Goal: Check status: Check status

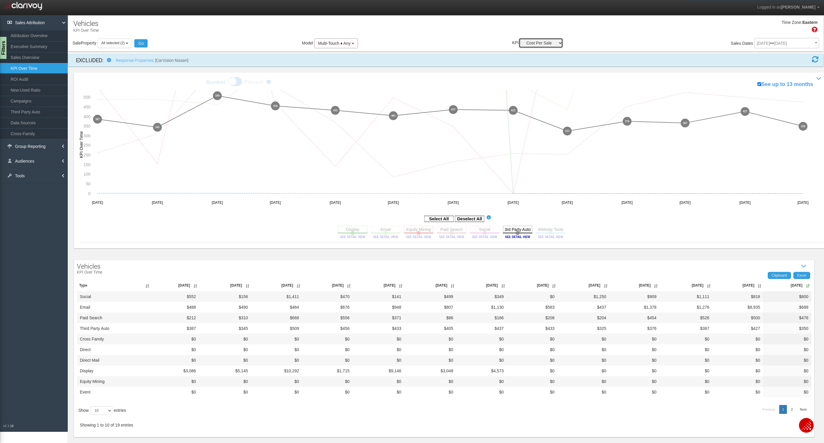
click at [552, 44] on select "Sales Influenced Ad Spend Cost Per Sale" at bounding box center [541, 43] width 44 height 10
select select "string:Sales Influenced"
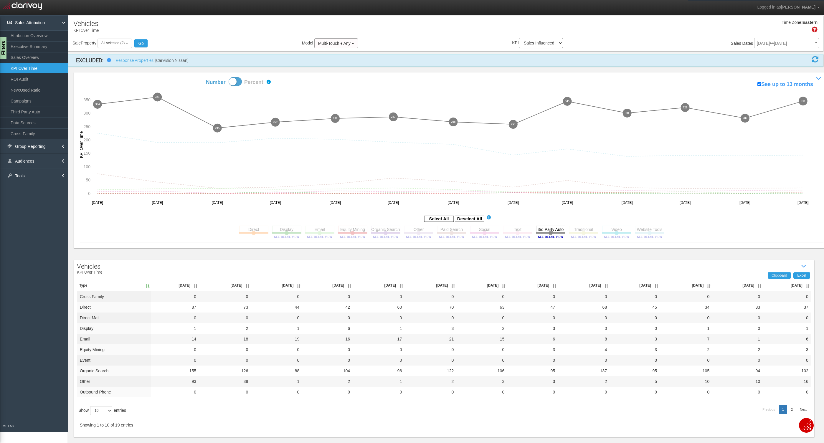
click at [805, 287] on th "[DATE]" at bounding box center [787, 285] width 48 height 12
click at [559, 237] on image at bounding box center [550, 237] width 27 height 4
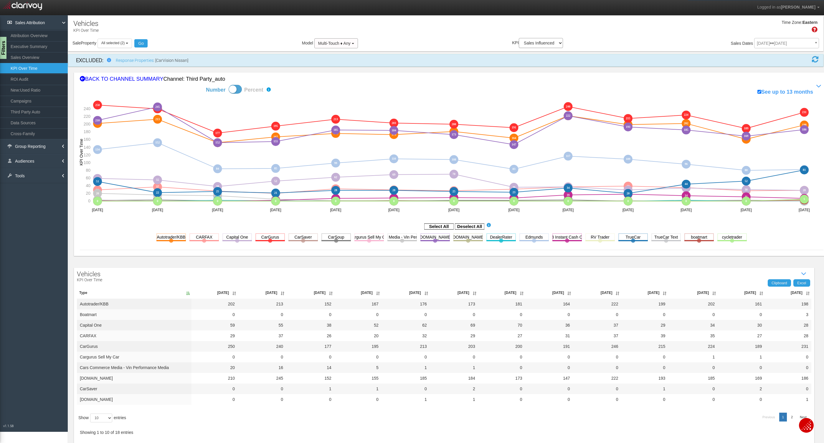
click at [808, 288] on th "[DATE]" at bounding box center [787, 293] width 47 height 12
click at [808, 291] on th "[DATE]" at bounding box center [787, 293] width 47 height 12
click at [101, 80] on div "BACK TO CHANNEL SUMMARY Channel: third party_auto" at bounding box center [451, 79] width 743 height 8
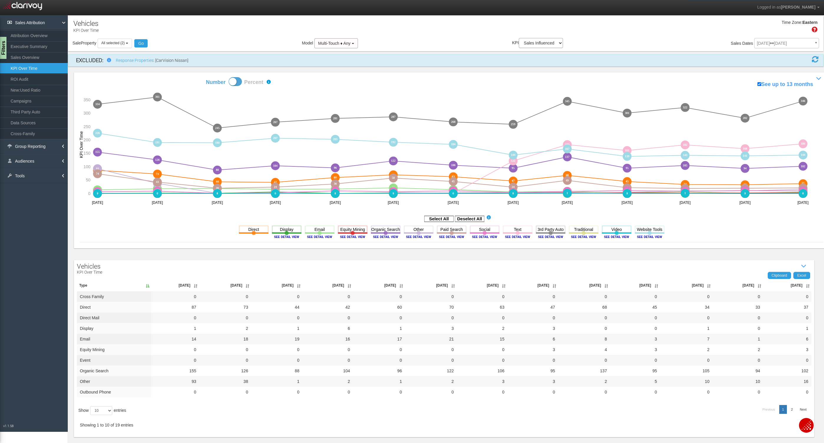
click at [810, 285] on th "[DATE]" at bounding box center [787, 285] width 48 height 12
click at [463, 215] on icon "Deselect All" at bounding box center [469, 218] width 29 height 7
click at [466, 220] on rect at bounding box center [469, 219] width 29 height 6
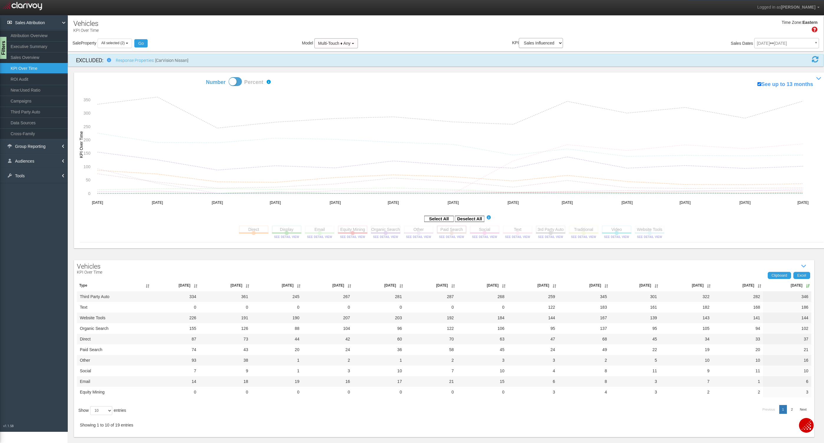
click at [453, 231] on rect at bounding box center [451, 229] width 29 height 7
click at [386, 229] on rect at bounding box center [385, 229] width 29 height 7
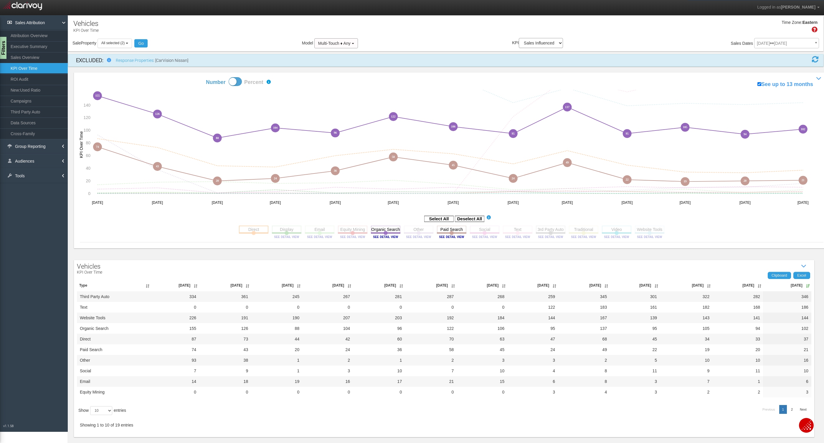
click at [261, 231] on rect at bounding box center [253, 229] width 29 height 7
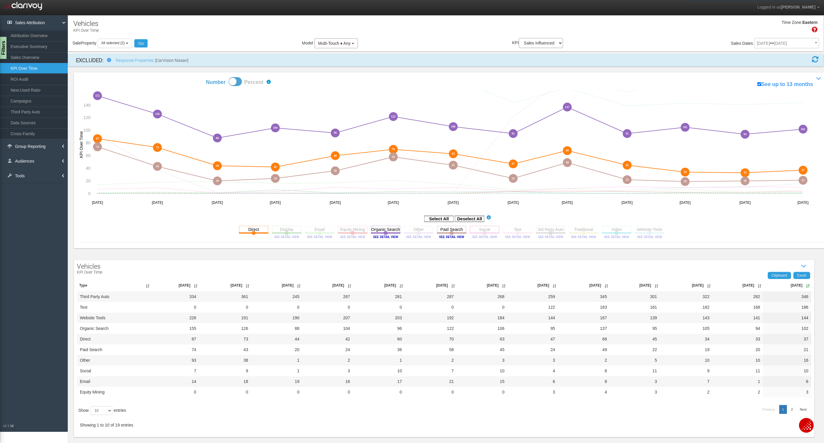
click at [492, 231] on rect at bounding box center [484, 229] width 29 height 7
click at [807, 287] on th "[DATE]" at bounding box center [787, 285] width 48 height 12
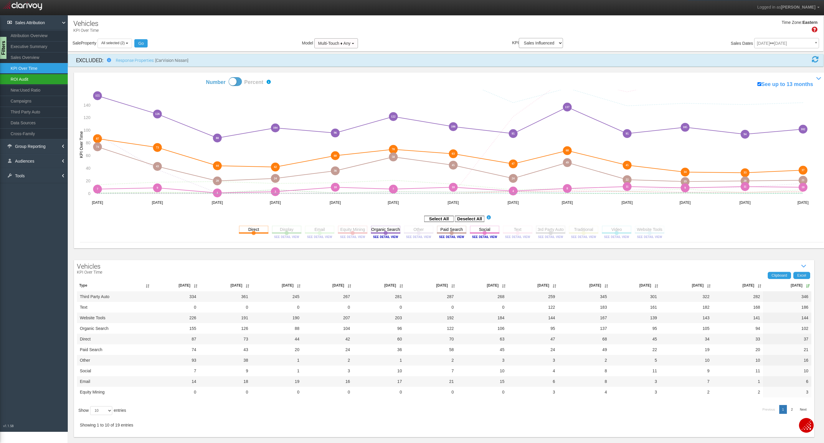
click at [23, 79] on link "ROI Audit" at bounding box center [34, 79] width 68 height 11
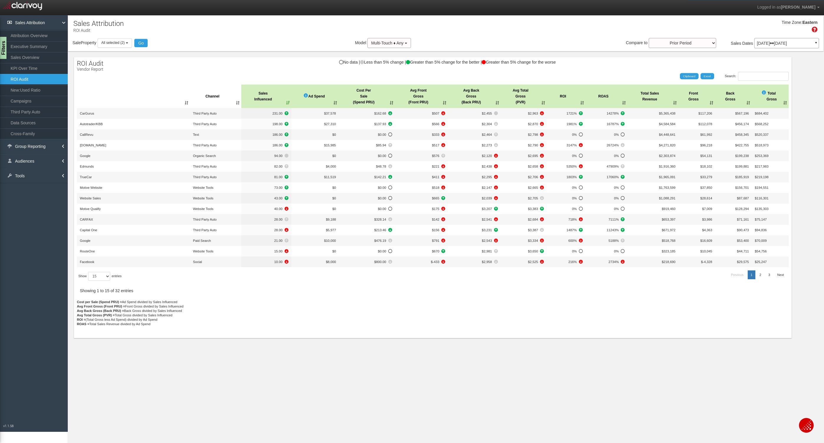
click at [770, 71] on div "ROI Audit Vendor Report No data | Less than 5% change | Greater than 5% change …" at bounding box center [432, 197] width 717 height 281
click at [770, 77] on input "Search:" at bounding box center [763, 76] width 51 height 9
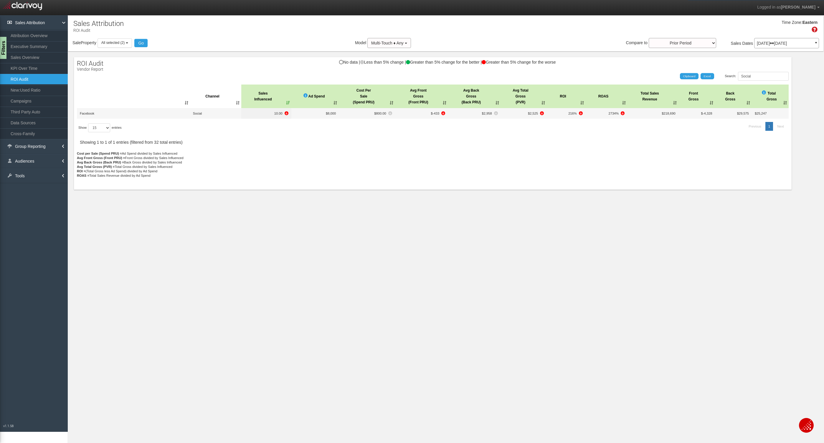
click at [368, 160] on p "Cost per Sale (Spend PRU) = Ad Spend divided by Sales Influenced Avg Front Gros…" at bounding box center [432, 168] width 711 height 35
drag, startPoint x: 766, startPoint y: 78, endPoint x: 724, endPoint y: 79, distance: 41.8
click at [724, 79] on div "Search: Social" at bounding box center [609, 76] width 359 height 9
type input "S"
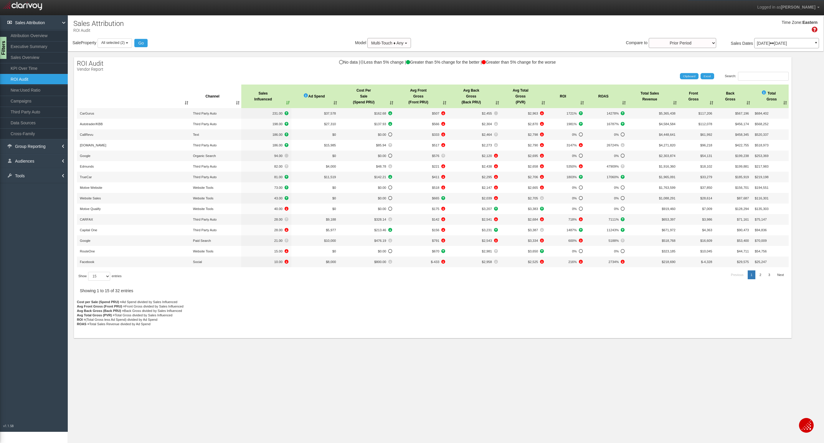
click at [107, 281] on div "Show 15 30 50 All entries" at bounding box center [166, 276] width 178 height 15
click at [107, 277] on select "15 30 50 All" at bounding box center [99, 276] width 22 height 9
select select "-1"
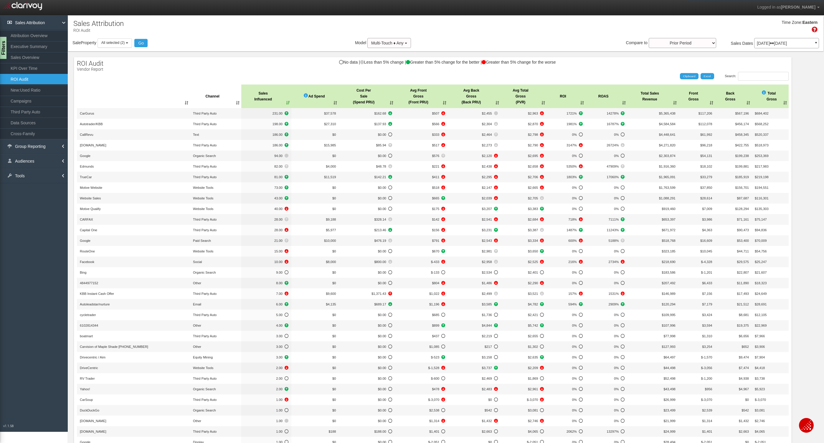
click at [212, 97] on th "Channel" at bounding box center [215, 97] width 51 height 24
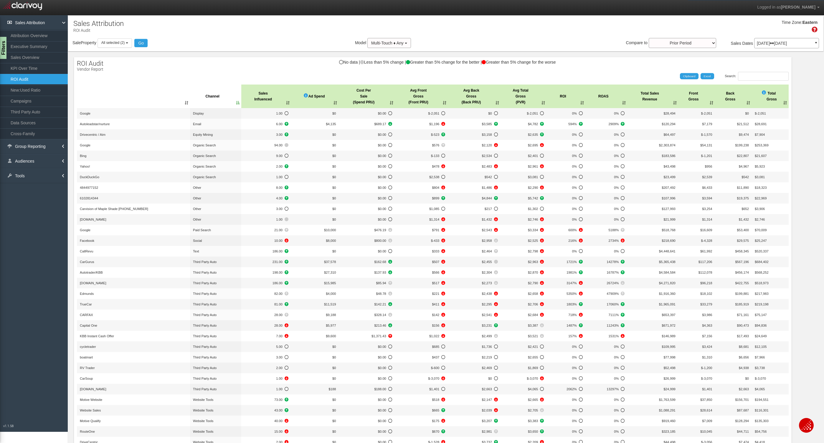
click at [212, 97] on th "Channel" at bounding box center [215, 97] width 51 height 24
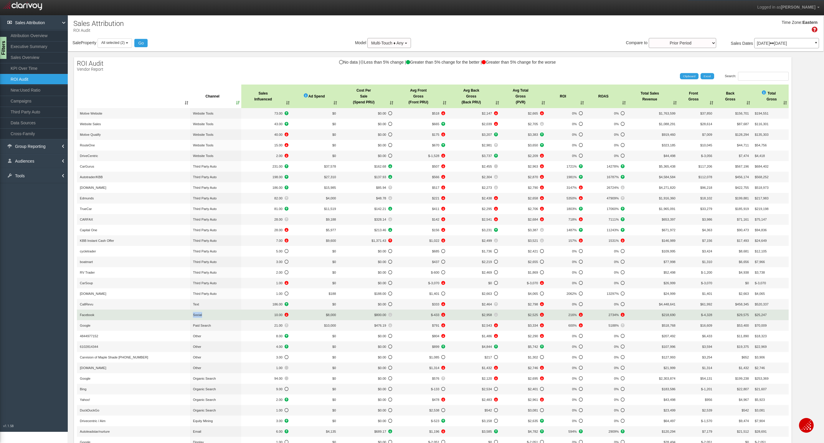
drag, startPoint x: 202, startPoint y: 314, endPoint x: 186, endPoint y: 314, distance: 16.2
click at [186, 314] on tr "Facebook Social 10.00 $8,000 $800.00 $-433 $2,958 $2,525 216% 2734% $218,690 $-…" at bounding box center [432, 314] width 711 height 11
copy tr "Social"
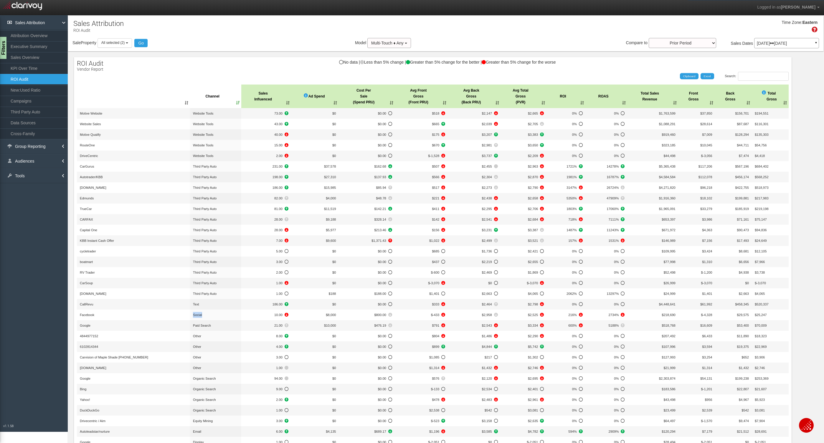
click at [787, 47] on div "[DATE] [DATE] ▼" at bounding box center [786, 43] width 65 height 10
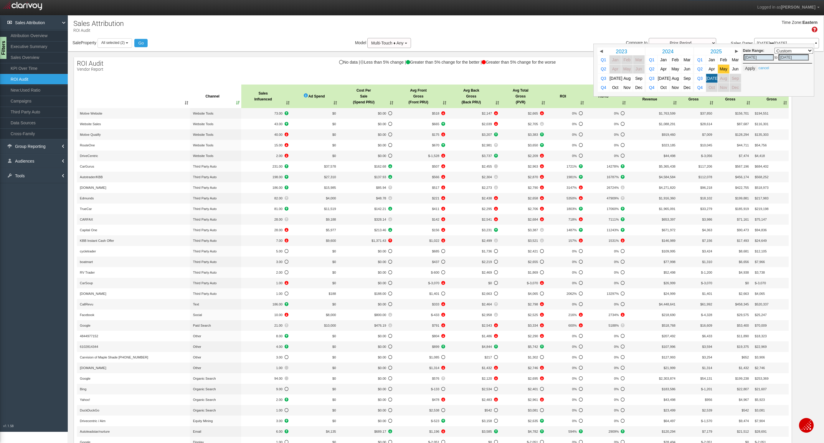
click at [718, 70] on link "May" at bounding box center [723, 68] width 11 height 9
select select ","
type input "[DATE]"
click at [707, 80] on span "[DATE]" at bounding box center [712, 78] width 13 height 4
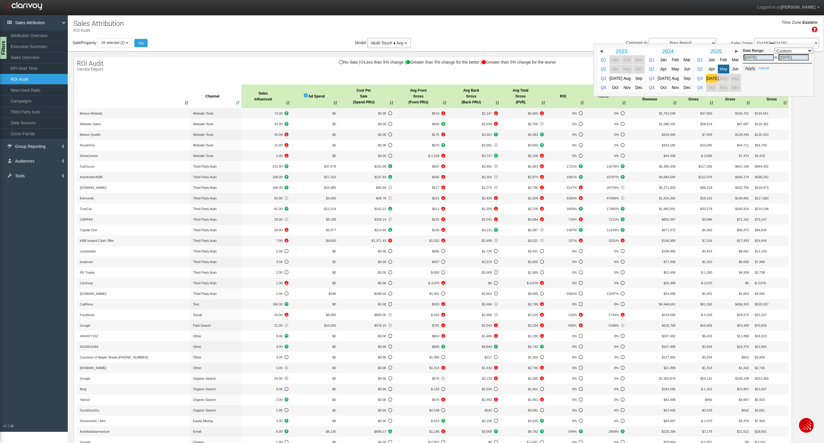
select select ","
type input "[DATE]"
click at [748, 70] on button "Apply" at bounding box center [750, 68] width 14 height 6
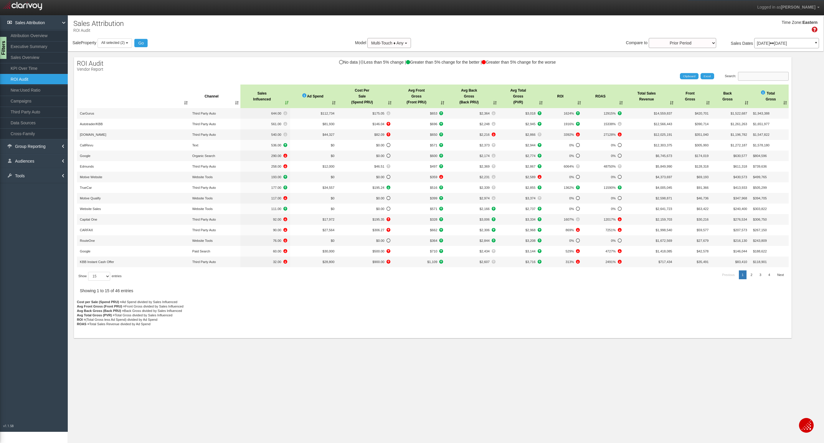
click at [749, 74] on input "Search:" at bounding box center [763, 76] width 51 height 9
paste input "Social"
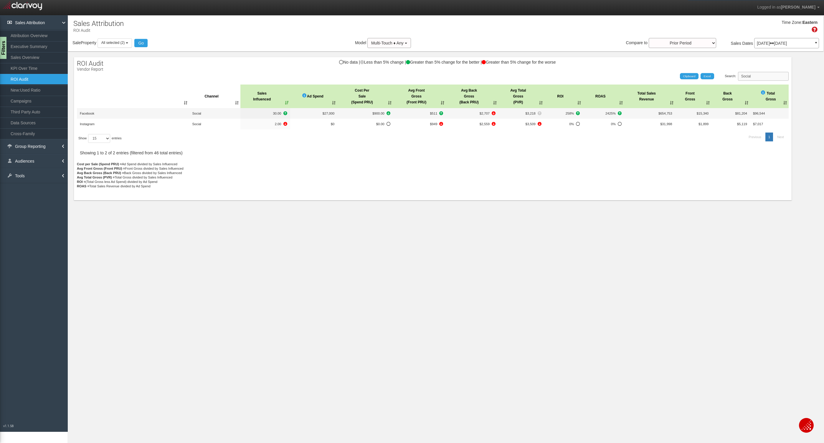
type input "Social"
click at [301, 158] on div at bounding box center [432, 122] width 711 height 79
click at [772, 44] on p "[DATE] [DATE]" at bounding box center [785, 43] width 59 height 4
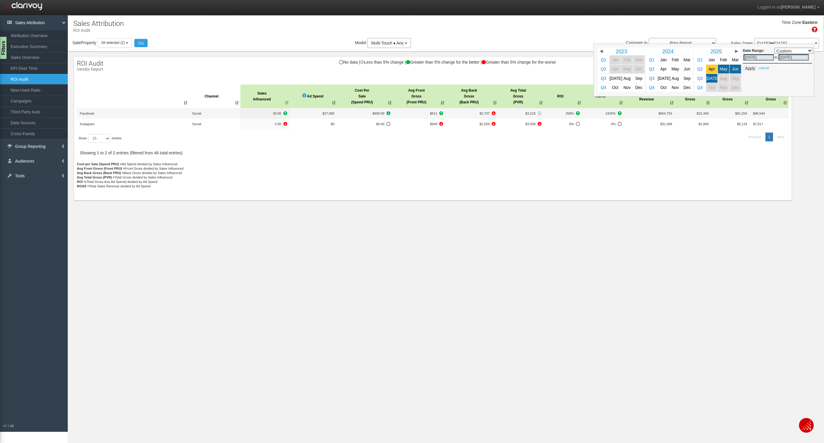
click at [714, 72] on link "Apr" at bounding box center [711, 68] width 11 height 9
select select ","
type input "[DATE]"
click at [715, 77] on link "[DATE]" at bounding box center [711, 78] width 11 height 9
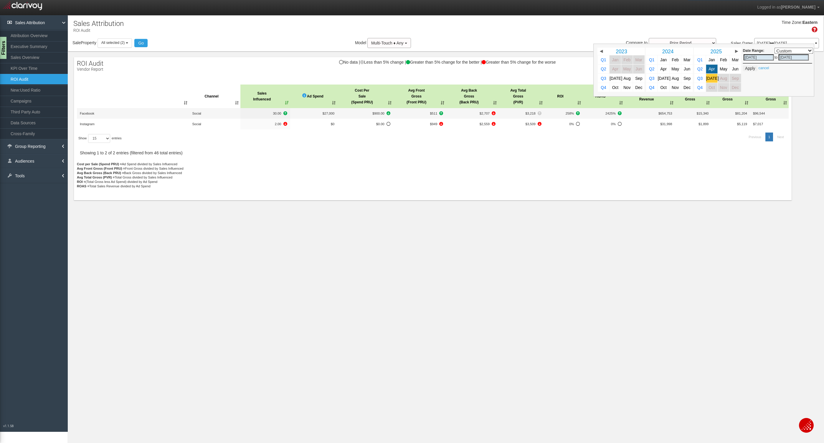
select select ","
type input "[DATE]"
click at [749, 70] on button "Apply" at bounding box center [750, 68] width 14 height 6
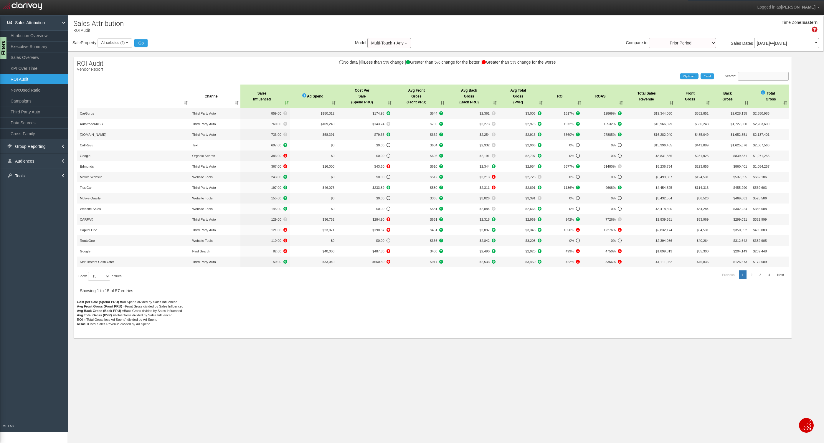
click at [749, 76] on input "Search:" at bounding box center [763, 76] width 51 height 9
paste input "Social"
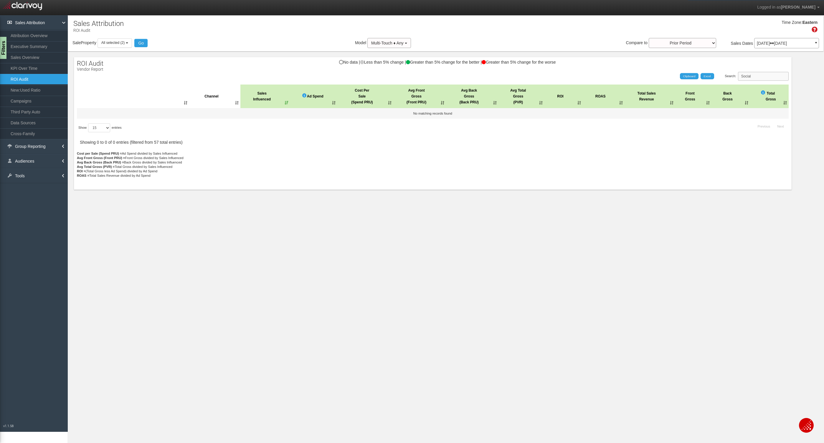
drag, startPoint x: 754, startPoint y: 76, endPoint x: 731, endPoint y: 77, distance: 22.7
click at [731, 77] on label "Search: Social" at bounding box center [756, 76] width 64 height 9
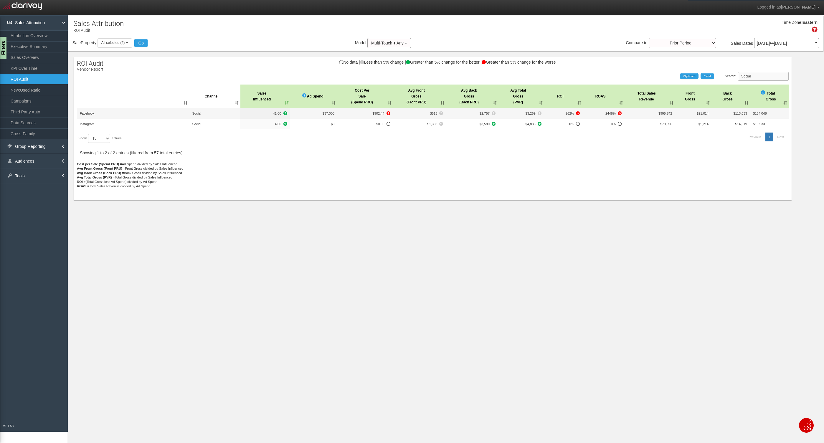
type input "Social"
click at [398, 177] on p "Cost per Sale (Spend PRU) = Ad Spend divided by Sales Influenced Avg Front Gros…" at bounding box center [432, 179] width 711 height 35
